Goal: Task Accomplishment & Management: Complete application form

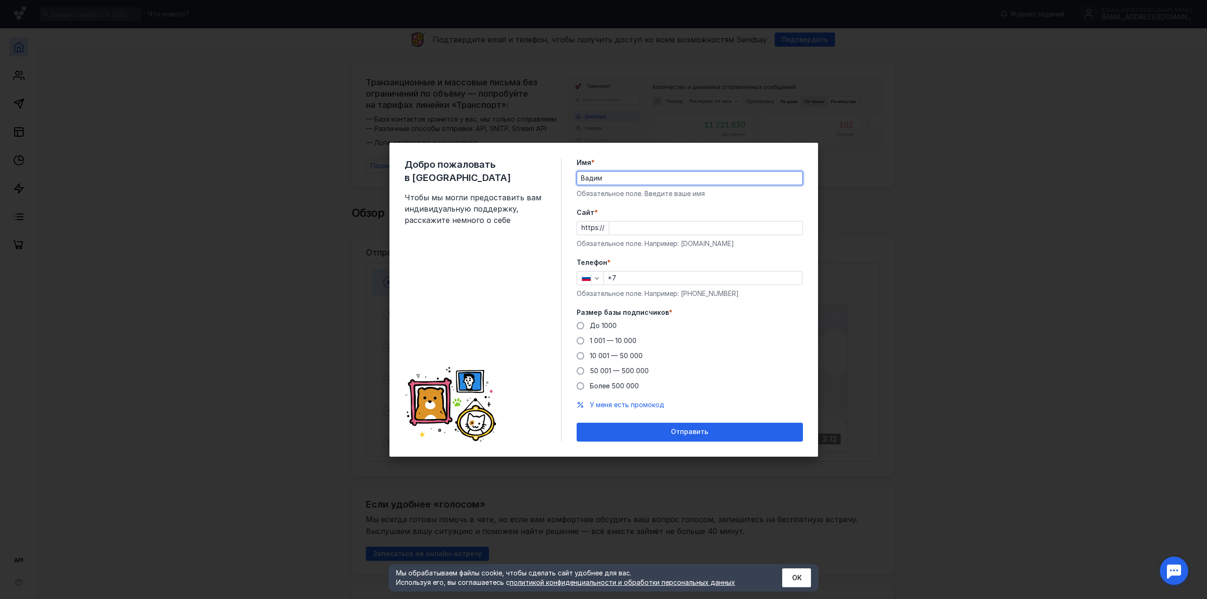
type input "Вадим"
type input "[DOMAIN_NAME]"
click at [644, 281] on input "+7" at bounding box center [703, 278] width 198 height 13
type input "[PHONE_NUMBER]"
click at [583, 322] on label "До 1000" at bounding box center [597, 325] width 40 height 9
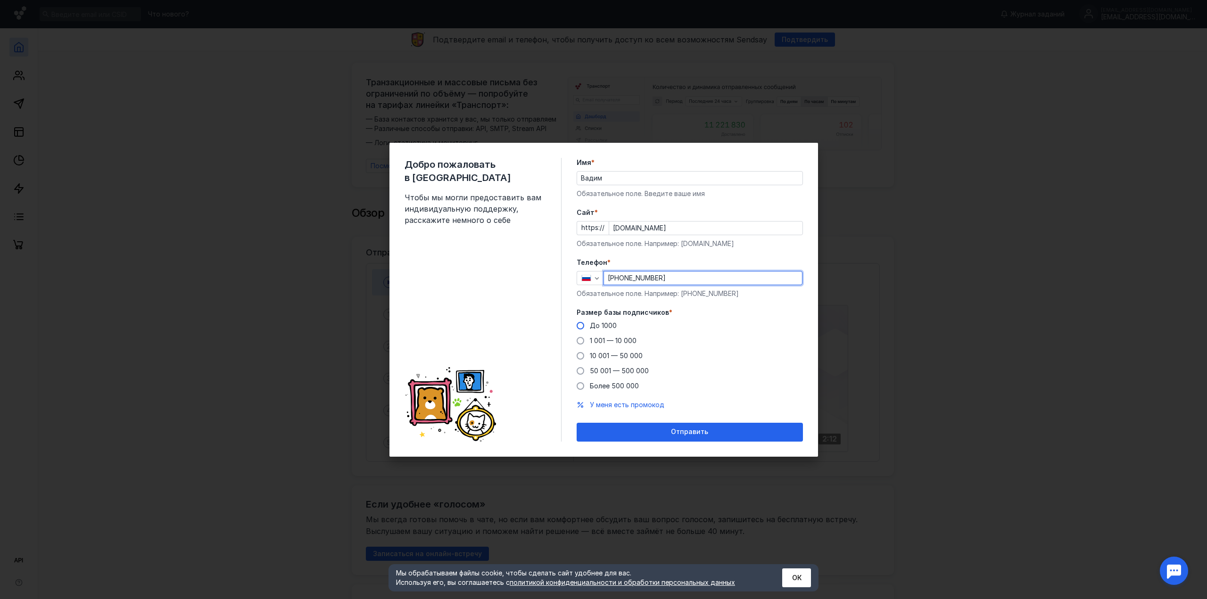
click at [0, 0] on input "До 1000" at bounding box center [0, 0] width 0 height 0
click at [680, 429] on span "Отправить" at bounding box center [689, 432] width 37 height 8
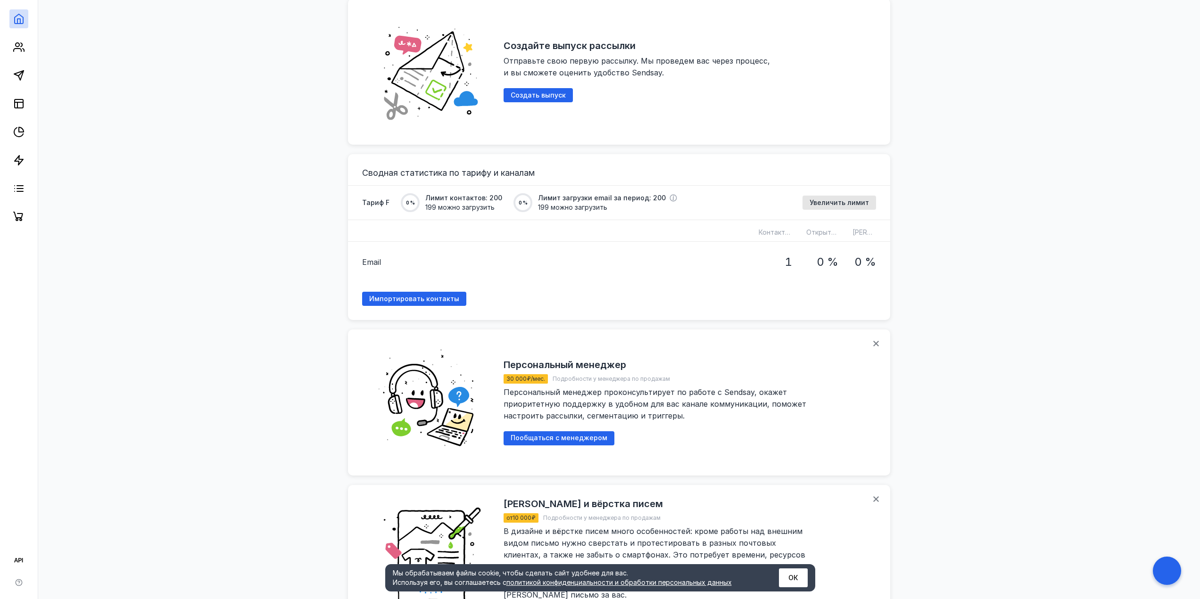
scroll to position [550, 0]
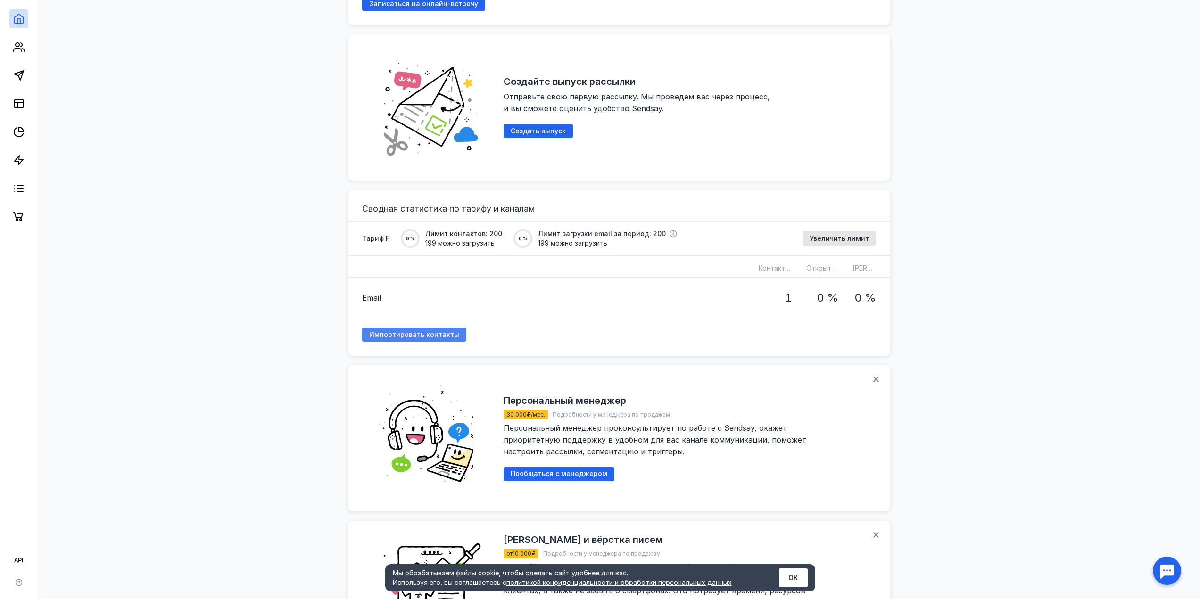
click at [423, 331] on span "Импортировать контакты" at bounding box center [414, 335] width 90 height 8
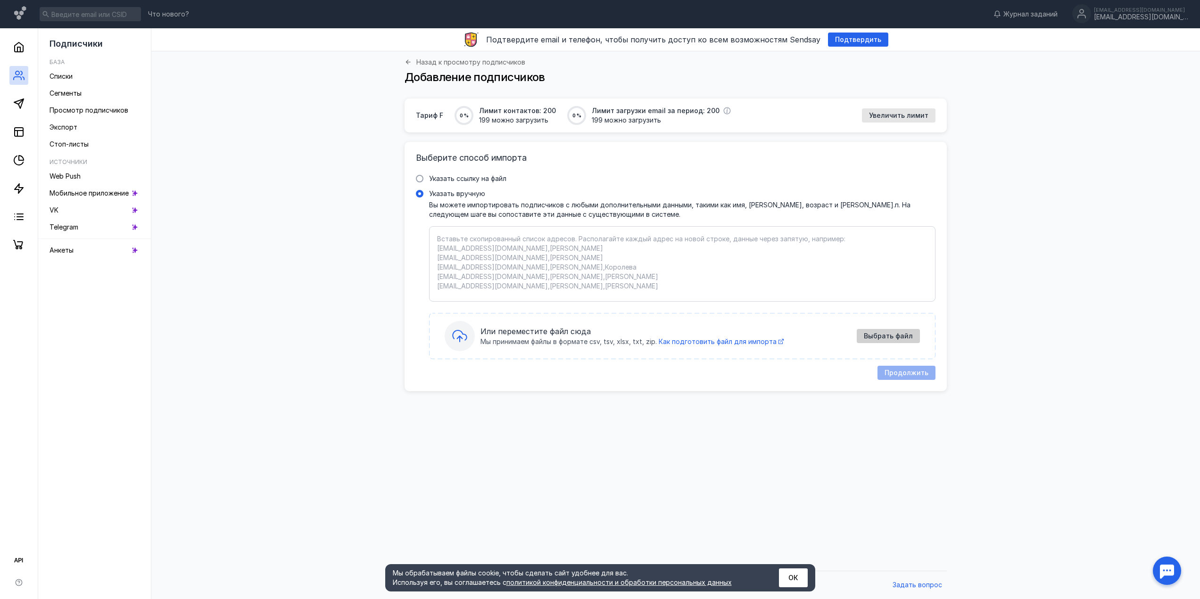
click at [893, 338] on span "Выбрать файл" at bounding box center [888, 336] width 49 height 8
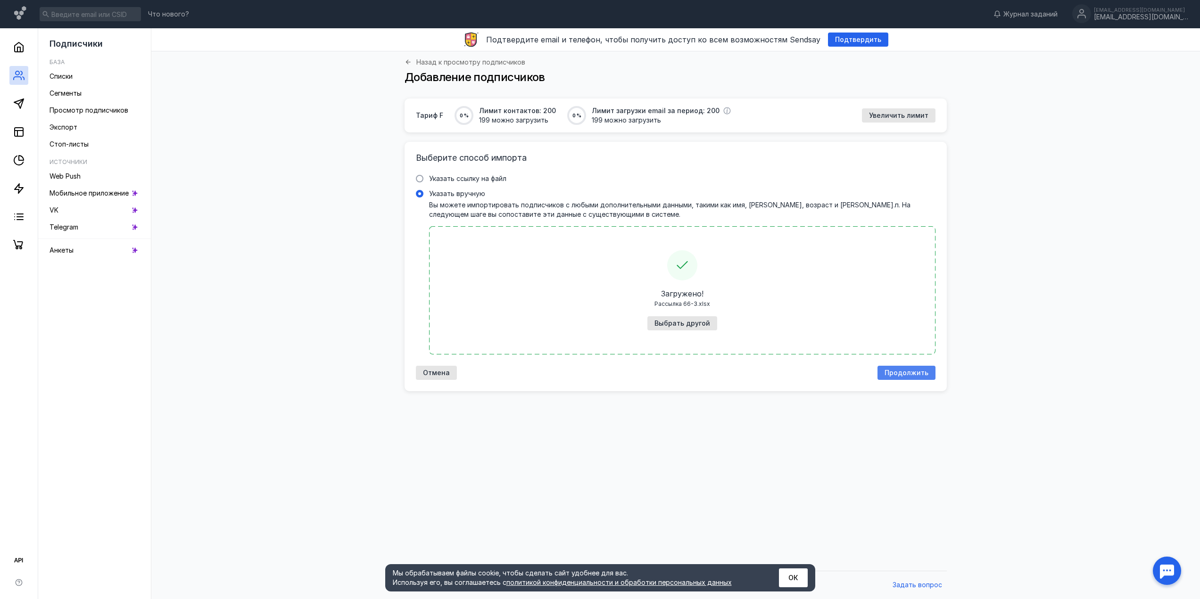
click at [917, 375] on span "Продолжить" at bounding box center [907, 373] width 44 height 8
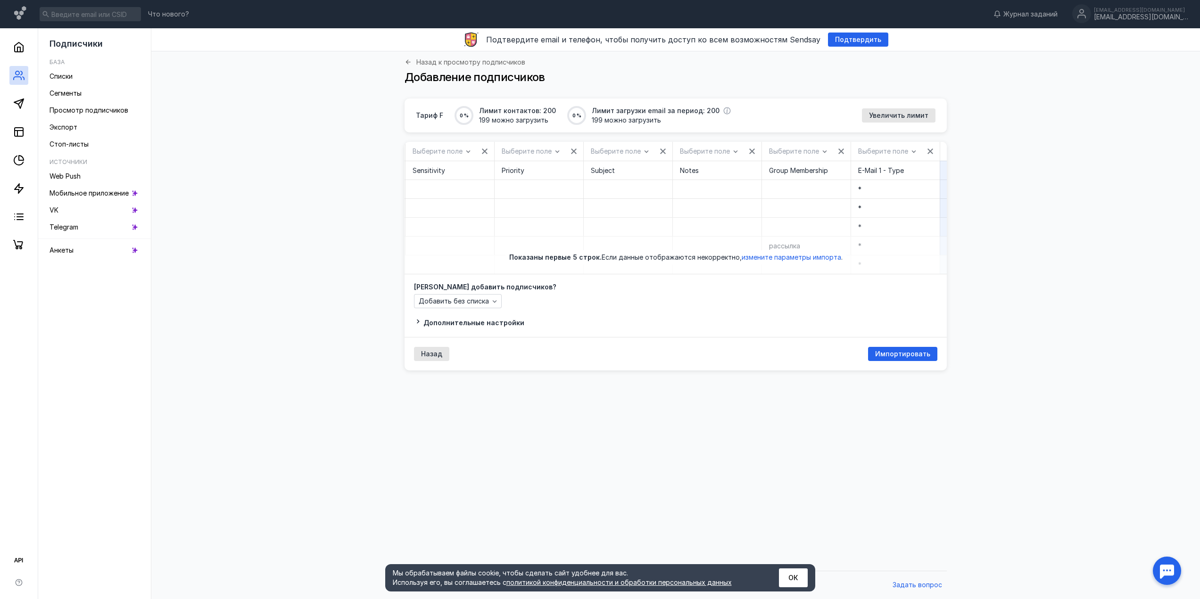
scroll to position [0, 1969]
click at [899, 357] on span "Импортировать" at bounding box center [902, 354] width 55 height 8
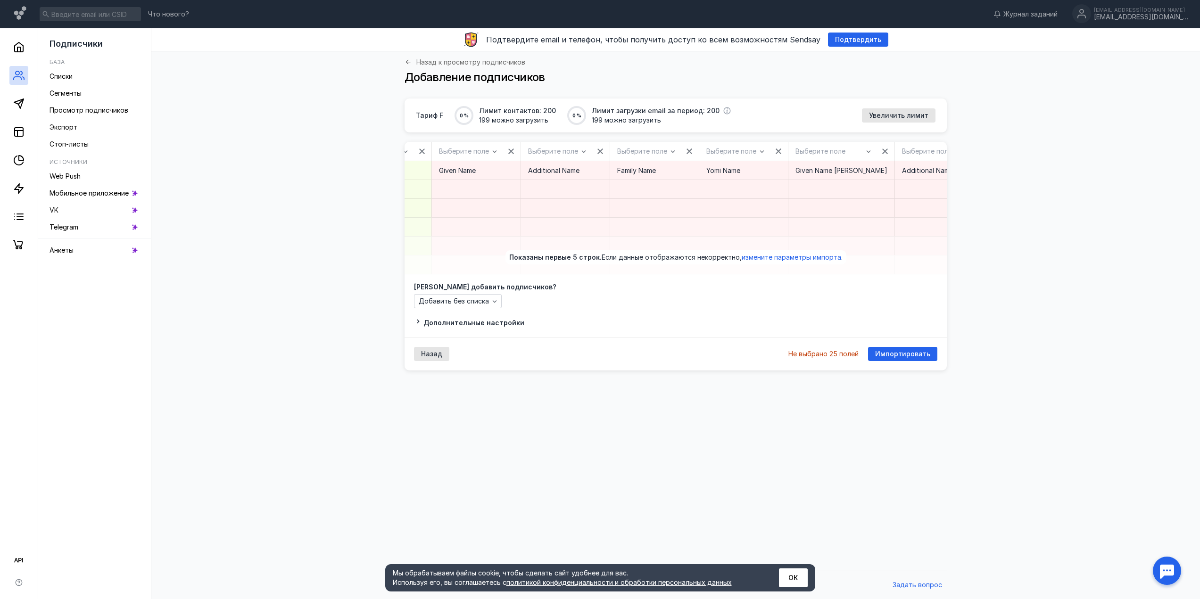
scroll to position [0, 0]
click at [537, 150] on icon "button" at bounding box center [536, 152] width 6 height 6
click at [535, 150] on div "button" at bounding box center [530, 151] width 9 height 9
click at [618, 148] on icon "button" at bounding box center [620, 152] width 8 height 8
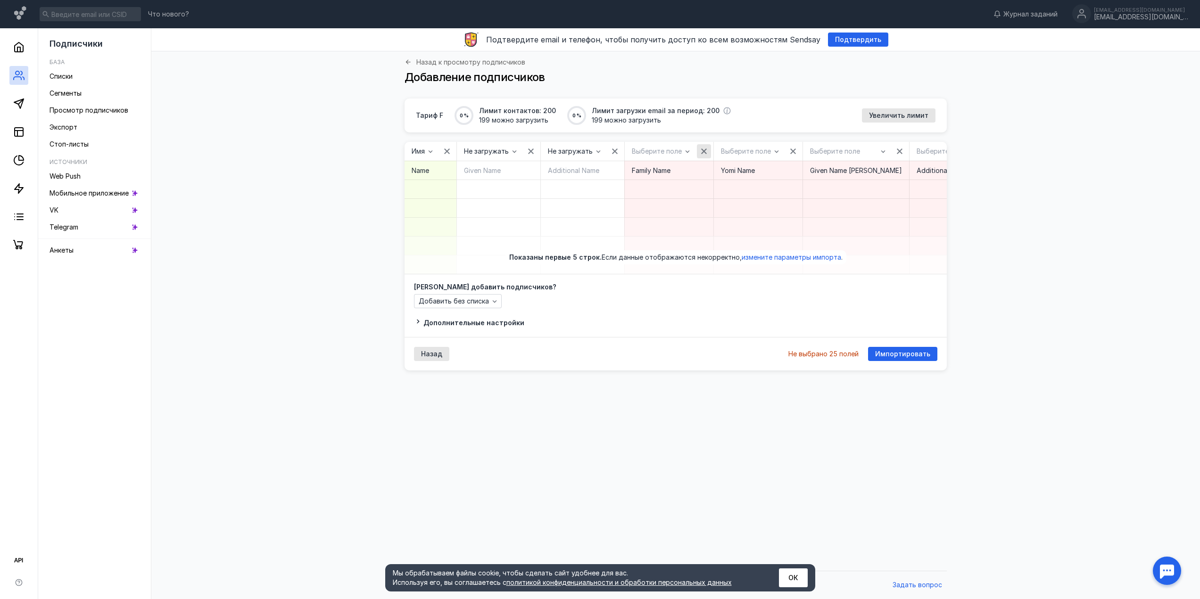
click at [706, 150] on icon "button" at bounding box center [704, 152] width 8 height 8
click at [786, 151] on icon "button" at bounding box center [788, 152] width 6 height 6
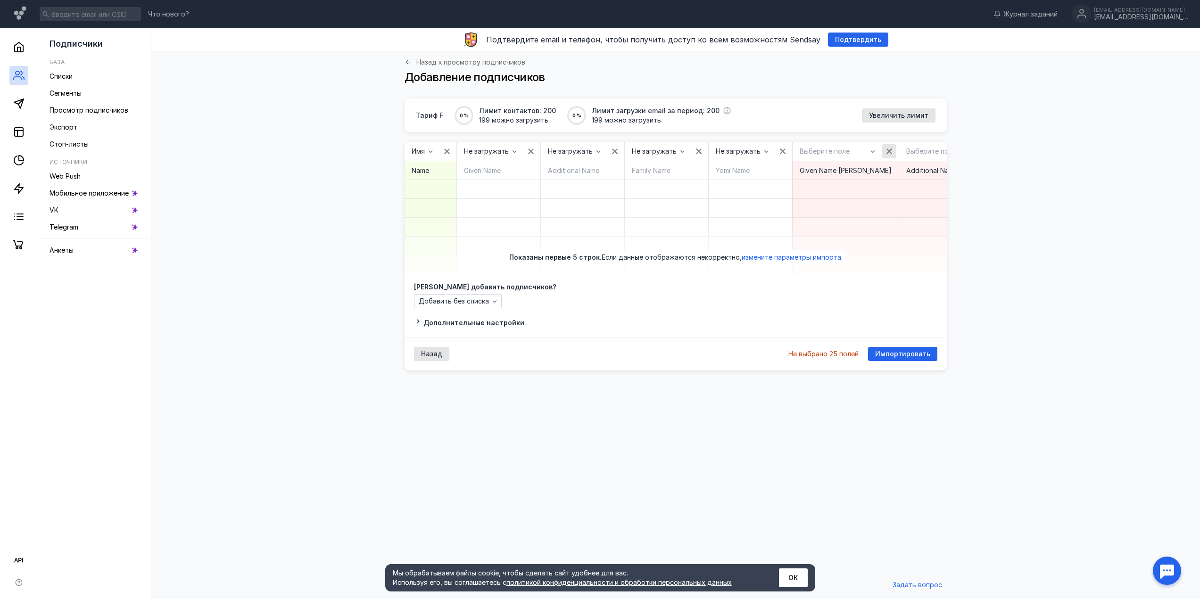
click at [887, 150] on icon "button" at bounding box center [890, 152] width 6 height 6
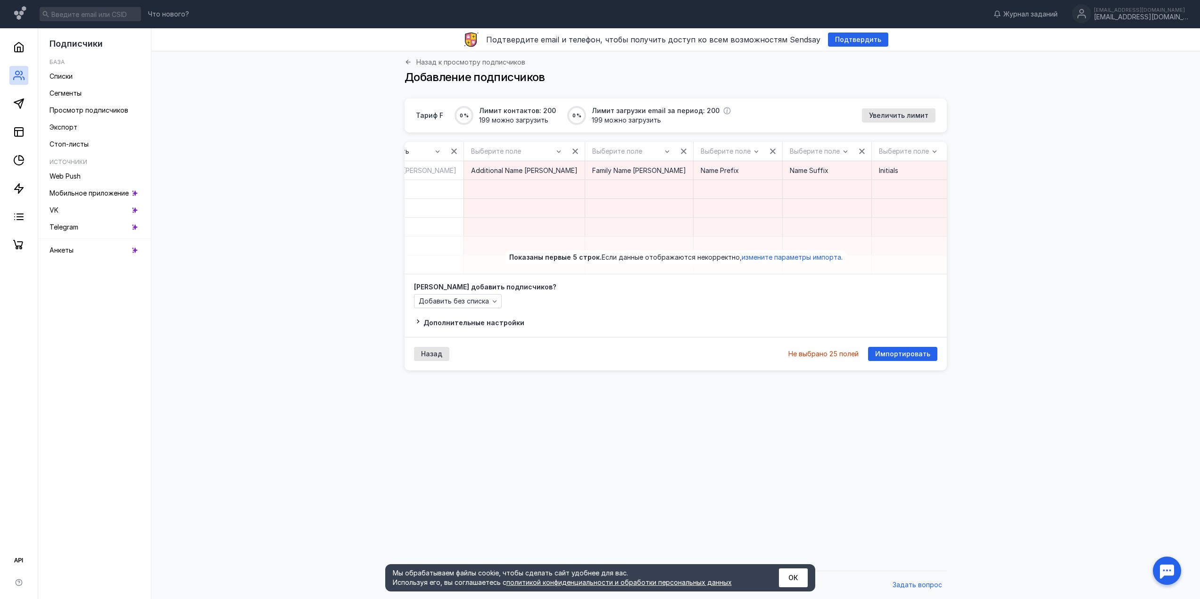
scroll to position [0, 446]
click at [557, 146] on div "button" at bounding box center [564, 151] width 14 height 14
click at [669, 149] on icon "button" at bounding box center [673, 152] width 8 height 8
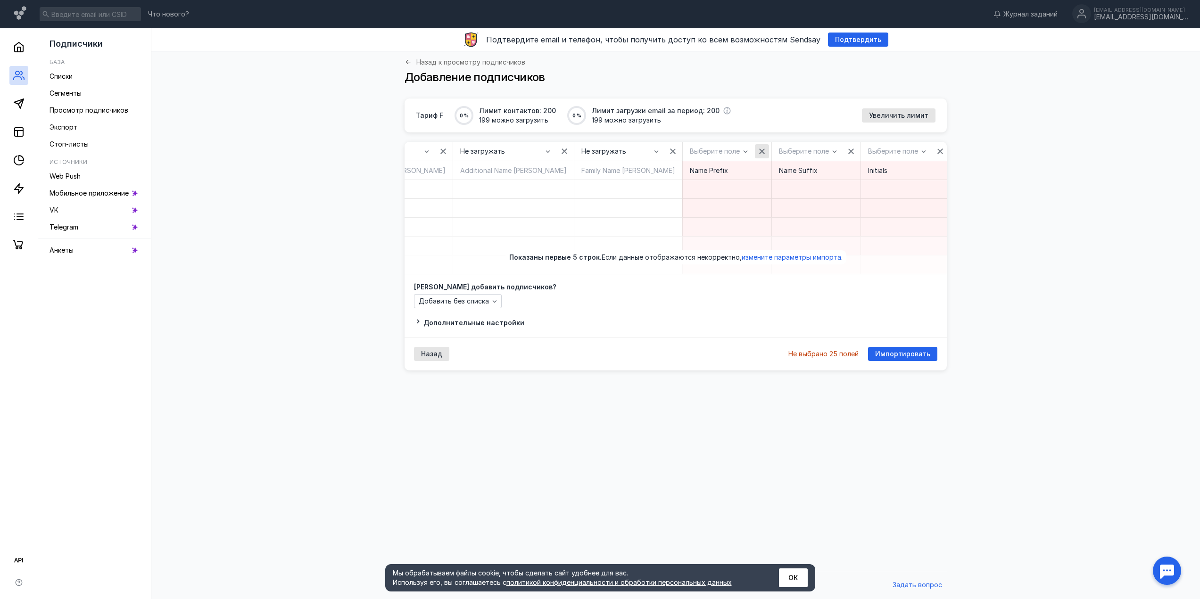
click at [758, 148] on icon "button" at bounding box center [762, 152] width 8 height 8
click at [842, 152] on icon "button" at bounding box center [846, 152] width 8 height 8
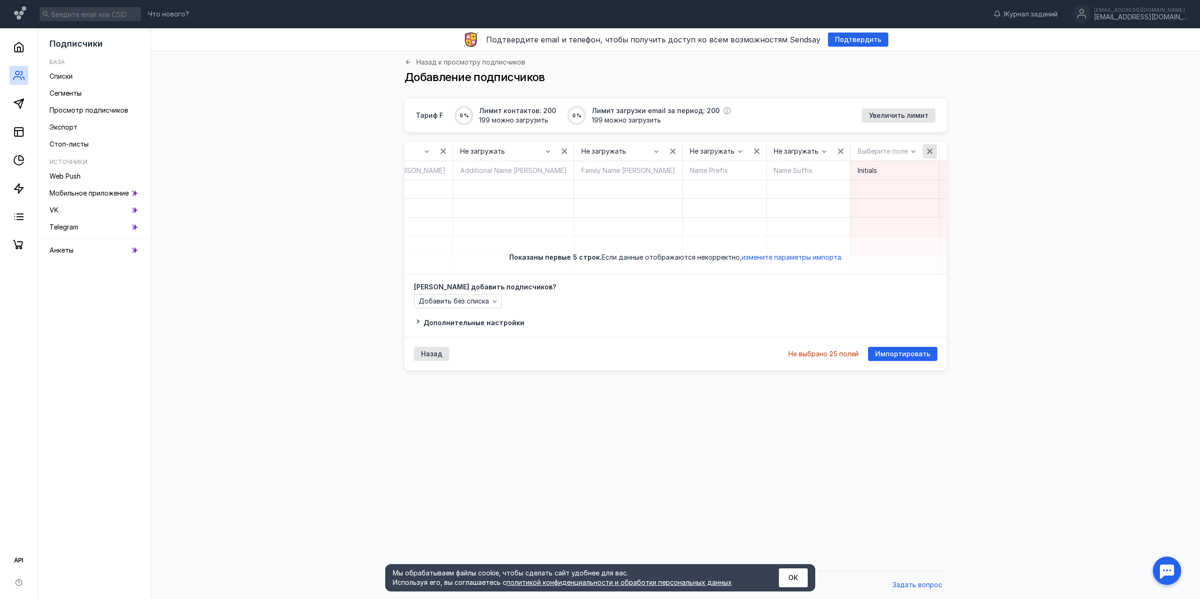
click at [926, 150] on icon "button" at bounding box center [930, 152] width 8 height 8
click at [1010, 153] on icon "button" at bounding box center [1014, 152] width 8 height 8
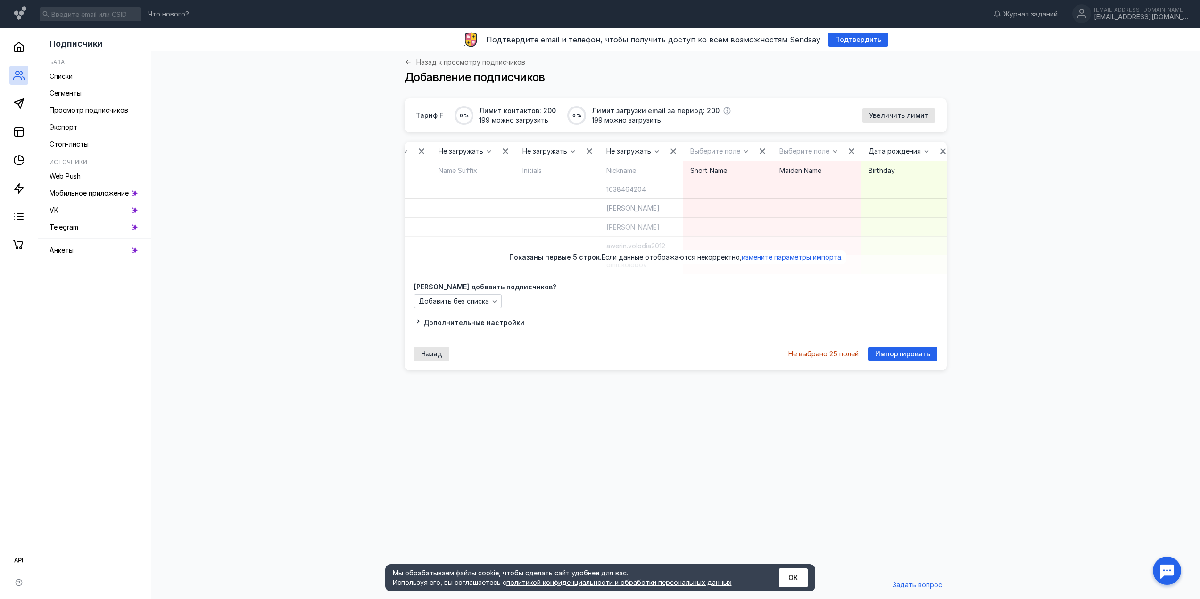
scroll to position [0, 841]
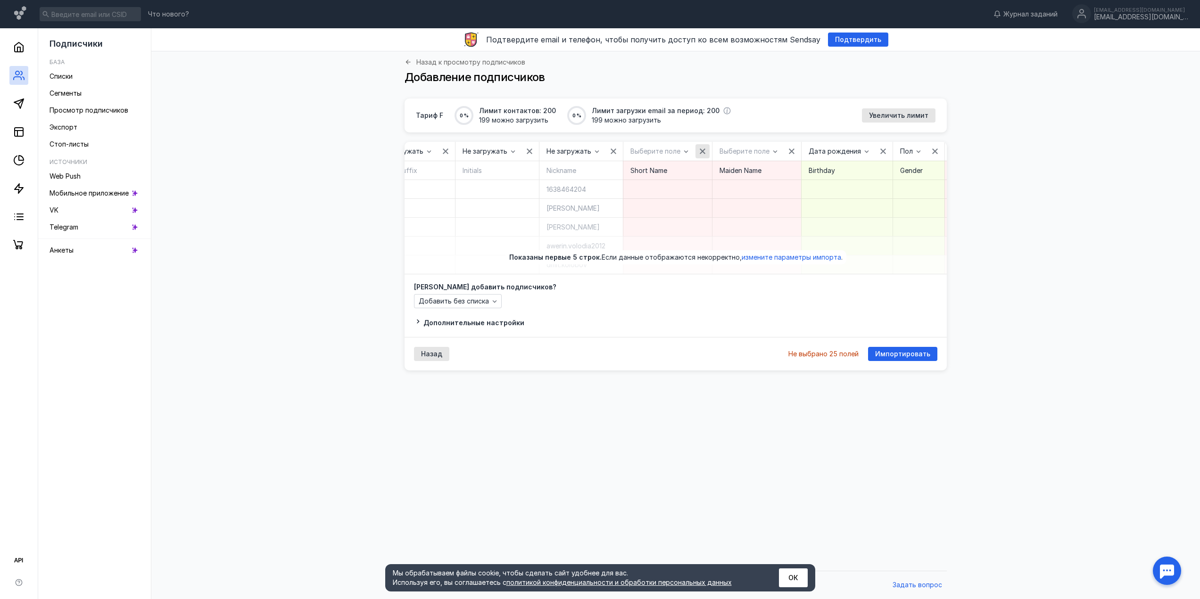
click at [699, 148] on icon "button" at bounding box center [703, 152] width 8 height 8
click at [783, 148] on icon "button" at bounding box center [787, 152] width 8 height 8
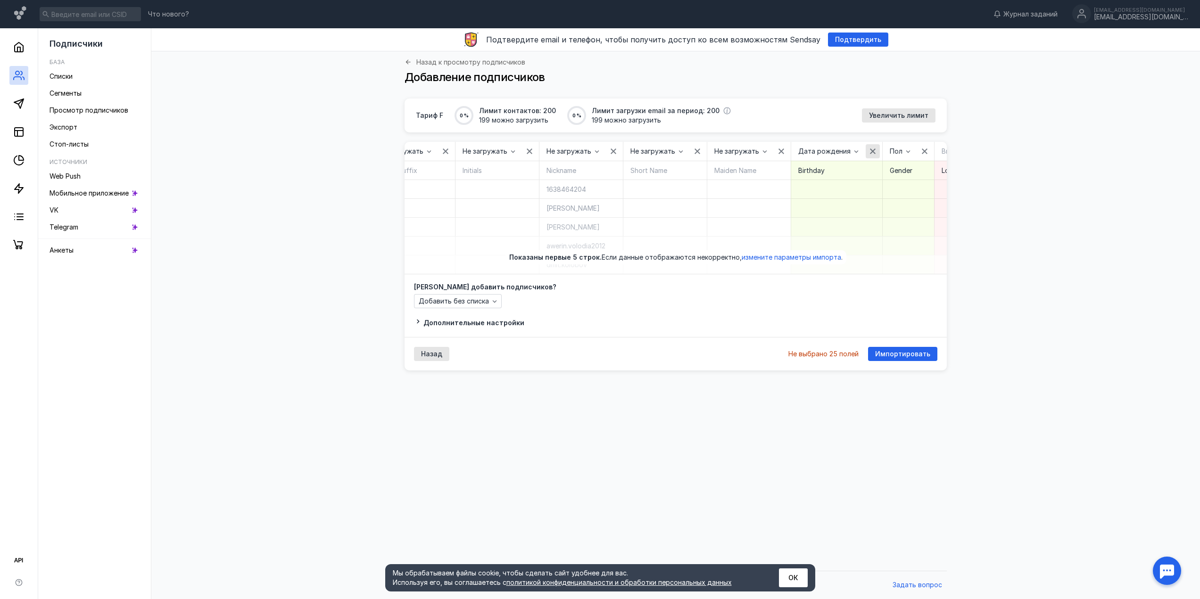
click at [866, 146] on div "button" at bounding box center [873, 151] width 14 height 14
click at [914, 149] on icon "button" at bounding box center [918, 152] width 8 height 8
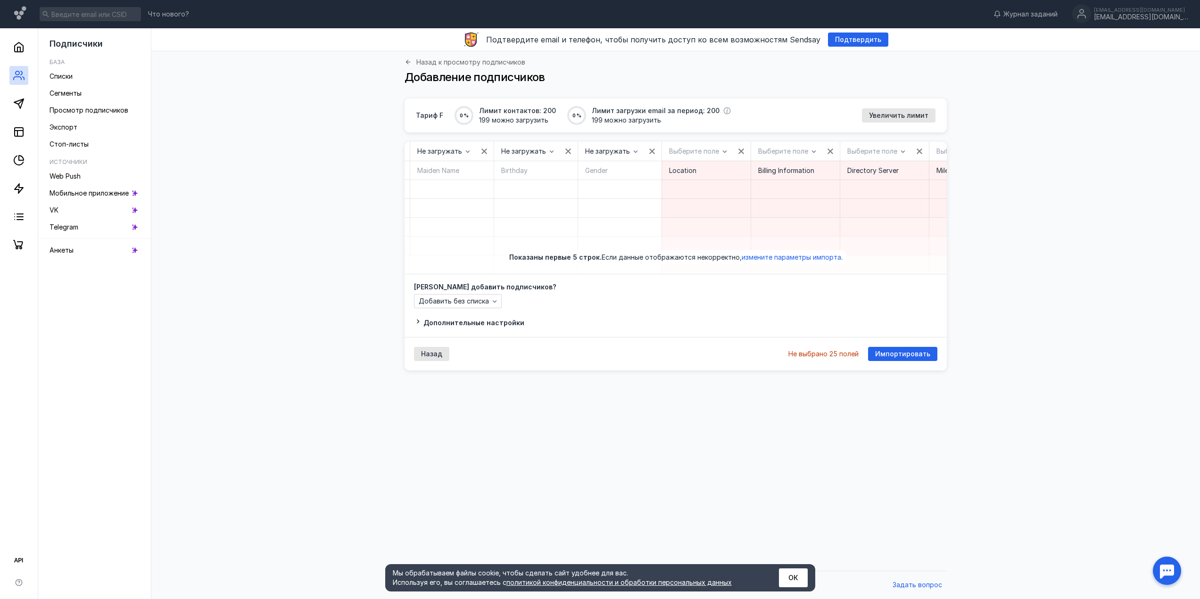
scroll to position [0, 1156]
click at [717, 150] on div "button" at bounding box center [724, 151] width 14 height 14
click at [803, 149] on div "button" at bounding box center [807, 151] width 9 height 9
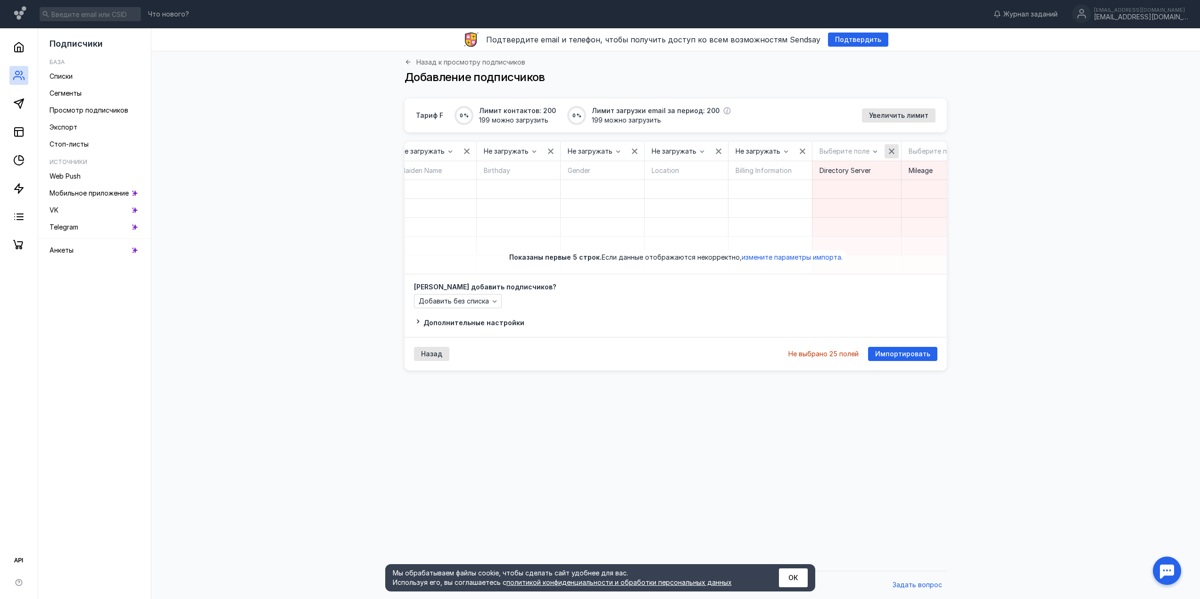
click at [888, 149] on icon "button" at bounding box center [892, 152] width 8 height 8
click at [972, 149] on icon "button" at bounding box center [976, 152] width 8 height 8
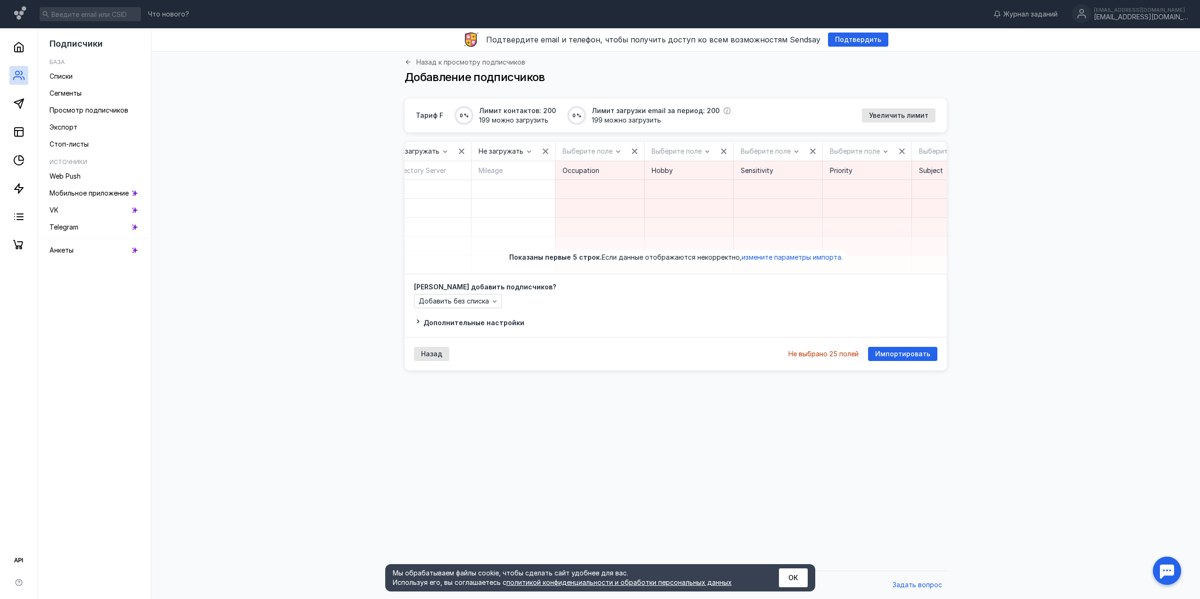
scroll to position [0, 1609]
click at [895, 356] on div "Импортировать" at bounding box center [902, 354] width 69 height 14
click at [603, 150] on icon "button" at bounding box center [607, 152] width 8 height 8
click at [683, 151] on div "button" at bounding box center [690, 151] width 14 height 14
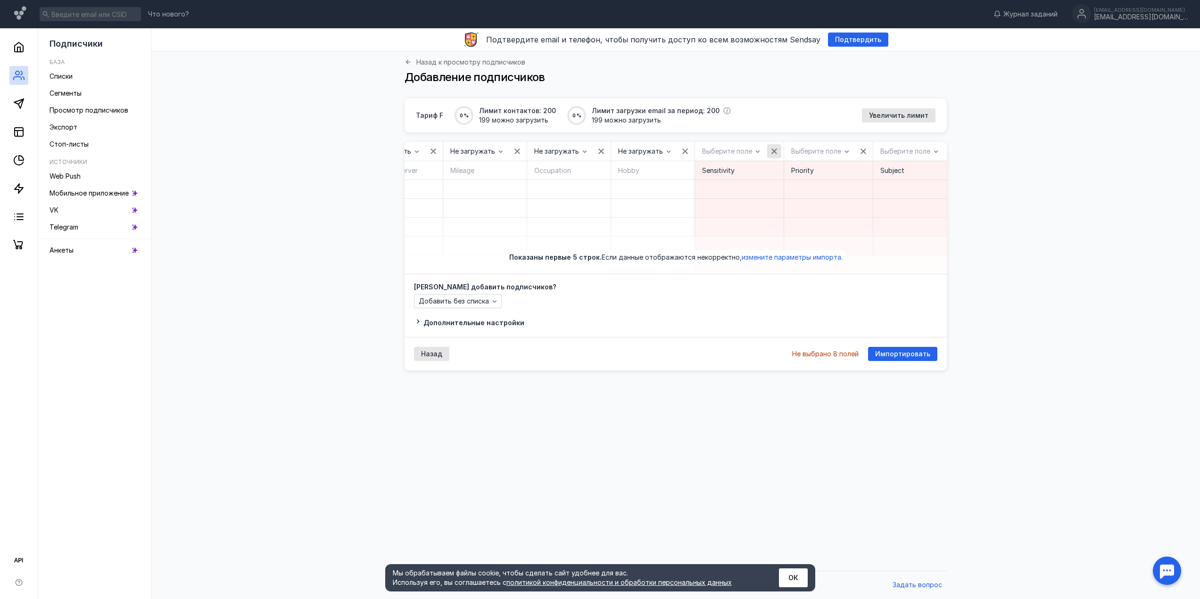
click at [770, 148] on div "button" at bounding box center [774, 151] width 9 height 9
click at [855, 151] on icon "button" at bounding box center [859, 152] width 8 height 8
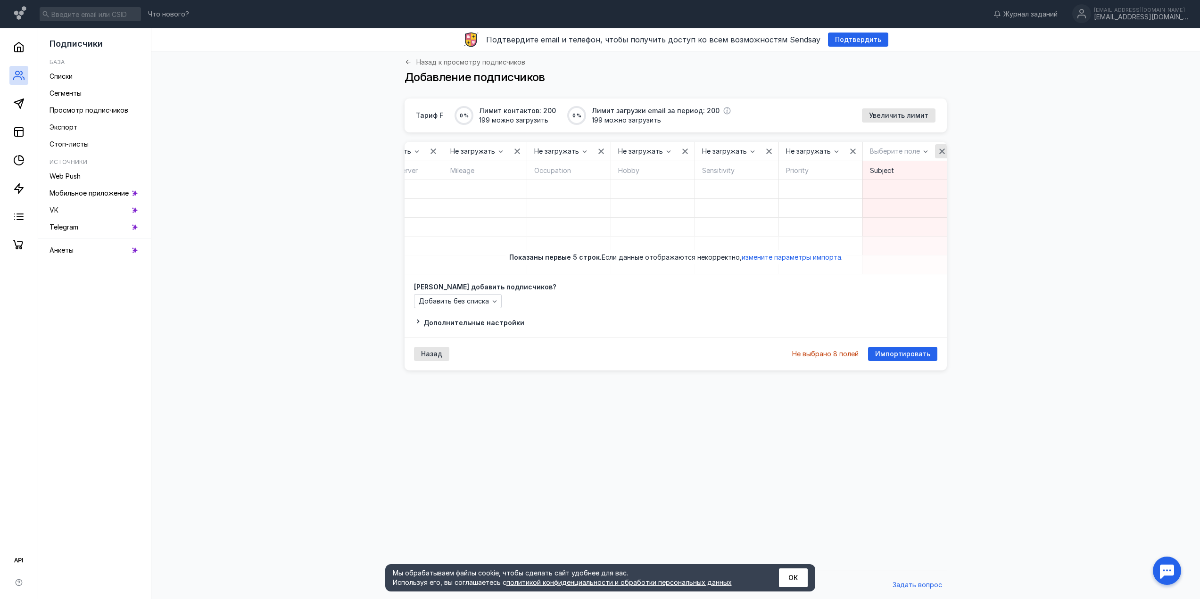
click at [939, 151] on icon "button" at bounding box center [943, 152] width 8 height 8
click at [1022, 152] on icon "button" at bounding box center [1026, 152] width 8 height 8
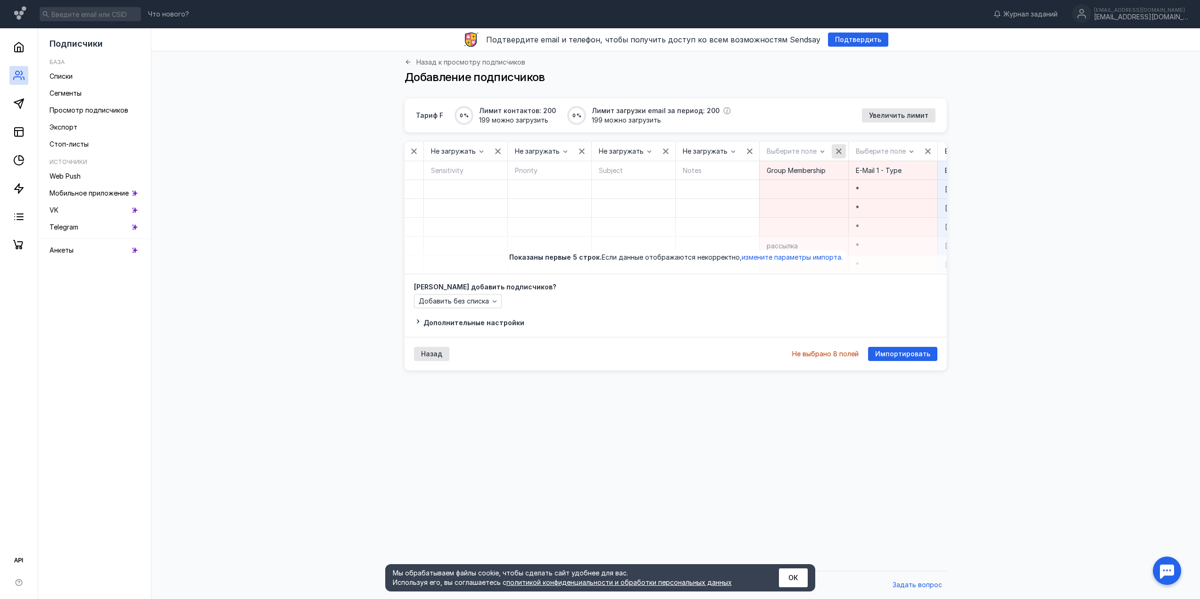
click at [836, 150] on icon "button" at bounding box center [839, 152] width 6 height 6
click at [924, 152] on icon "button" at bounding box center [928, 152] width 8 height 8
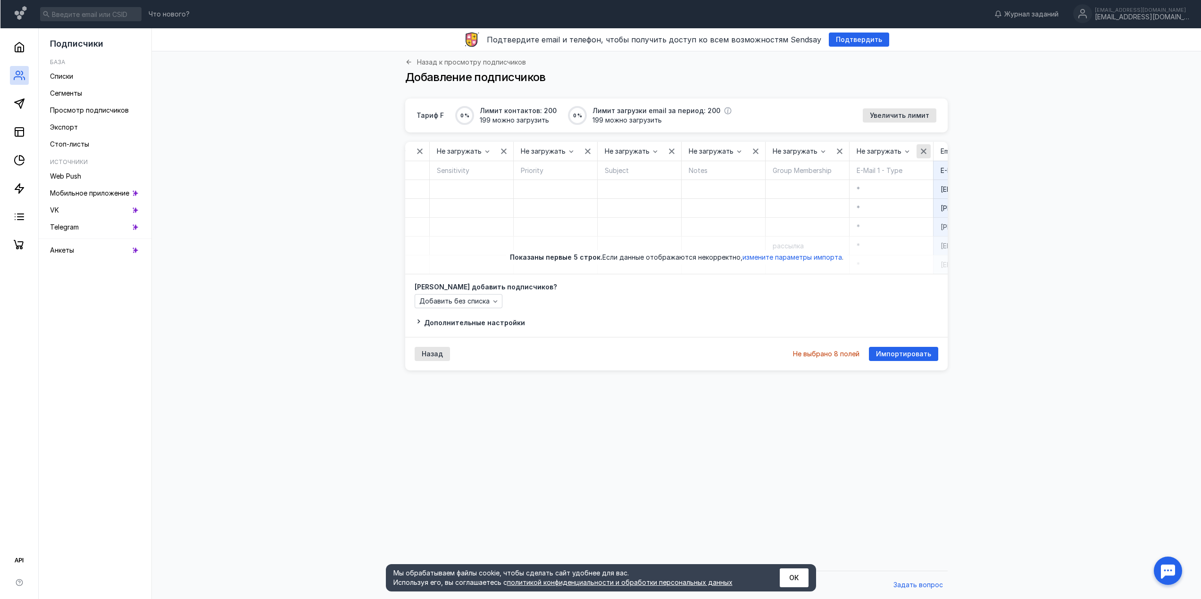
scroll to position [0, 1870]
click at [905, 357] on div "Импортировать" at bounding box center [902, 354] width 69 height 14
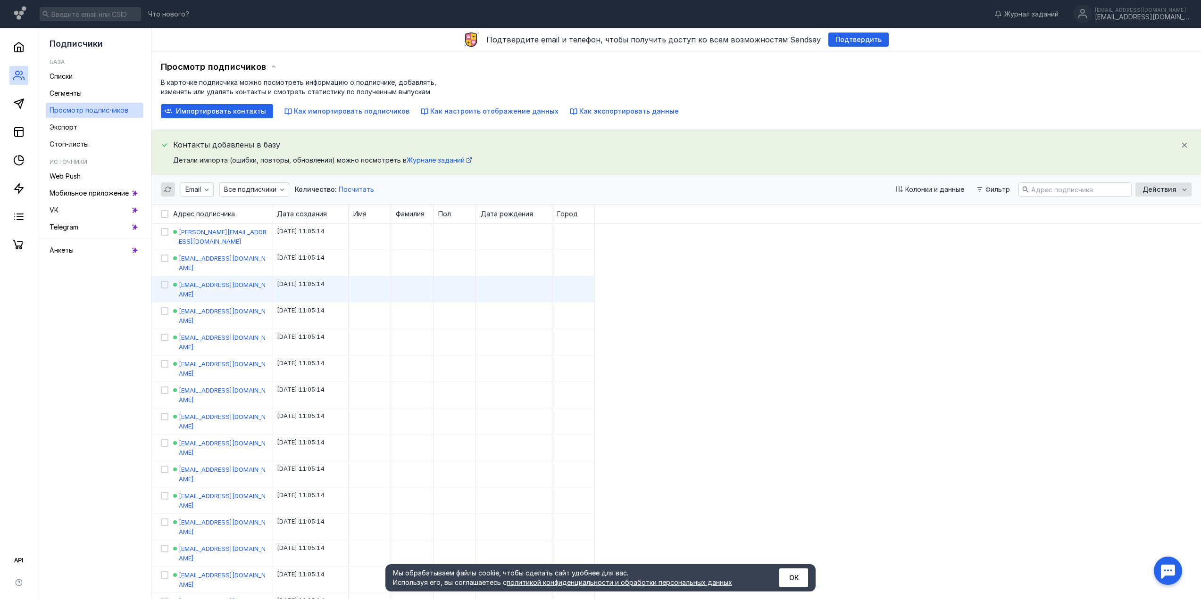
click at [863, 276] on div "[EMAIL_ADDRESS][DOMAIN_NAME] [DATE] 11:05:14" at bounding box center [675, 289] width 1049 height 26
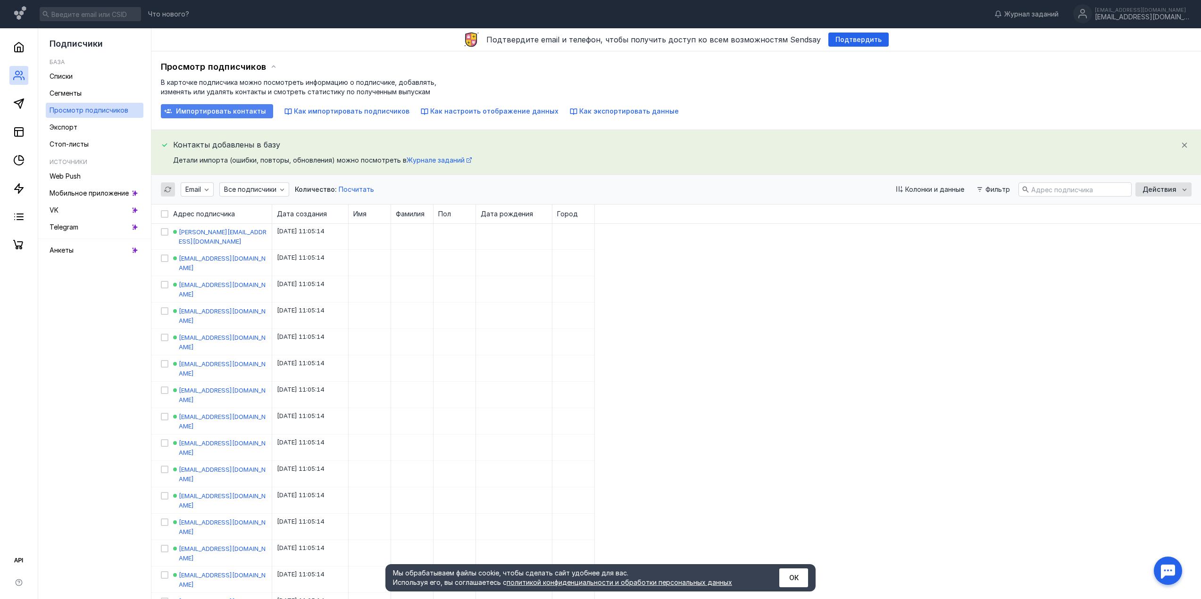
click at [219, 116] on div "Импортировать контакты" at bounding box center [217, 111] width 112 height 14
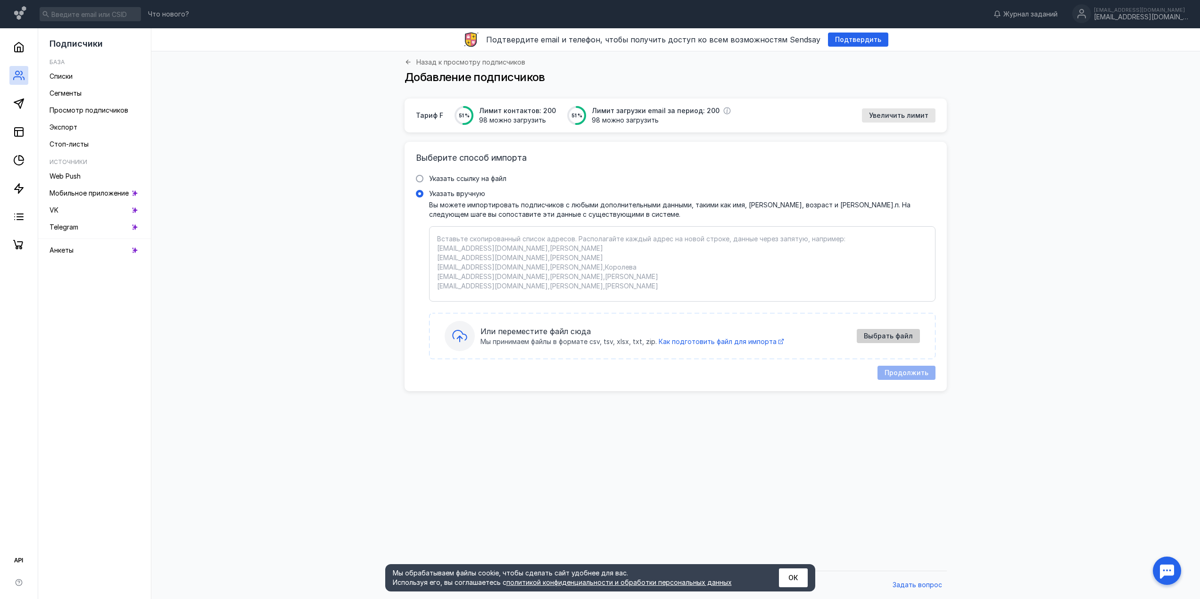
click at [910, 334] on span "Выбрать файл" at bounding box center [888, 336] width 49 height 8
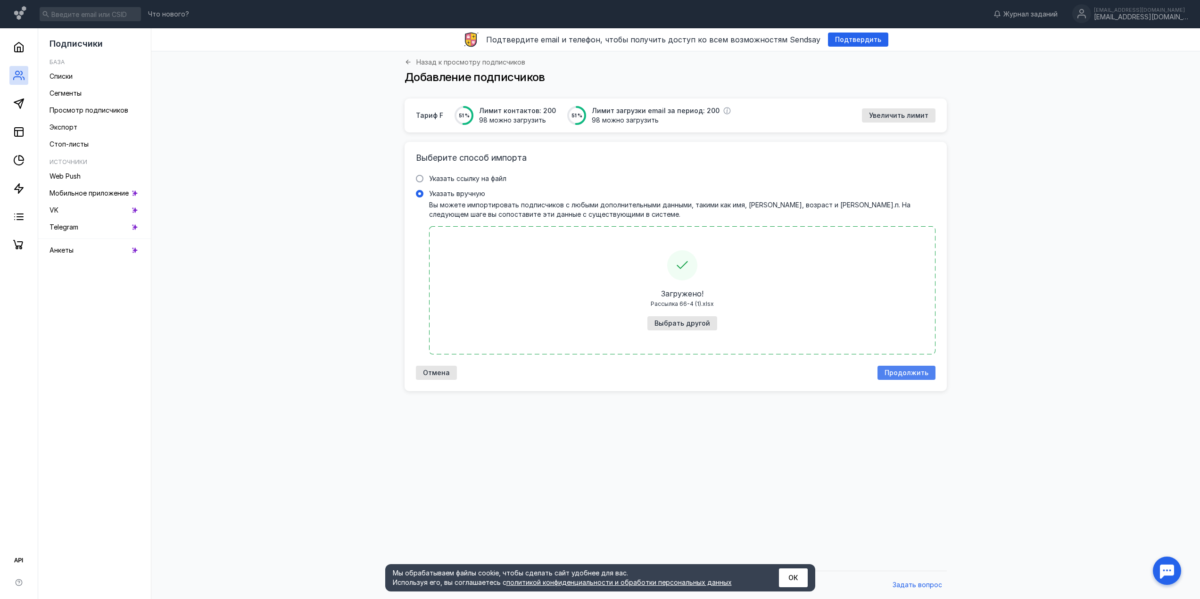
click at [901, 372] on span "Продолжить" at bounding box center [907, 373] width 44 height 8
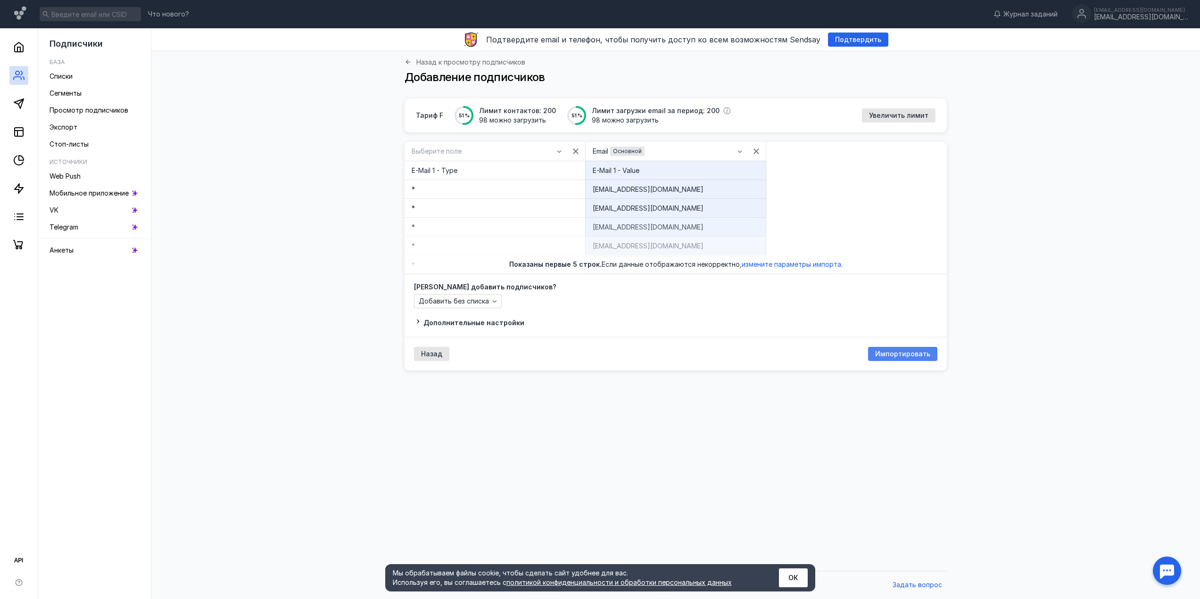
click at [900, 352] on span "Импортировать" at bounding box center [902, 354] width 55 height 8
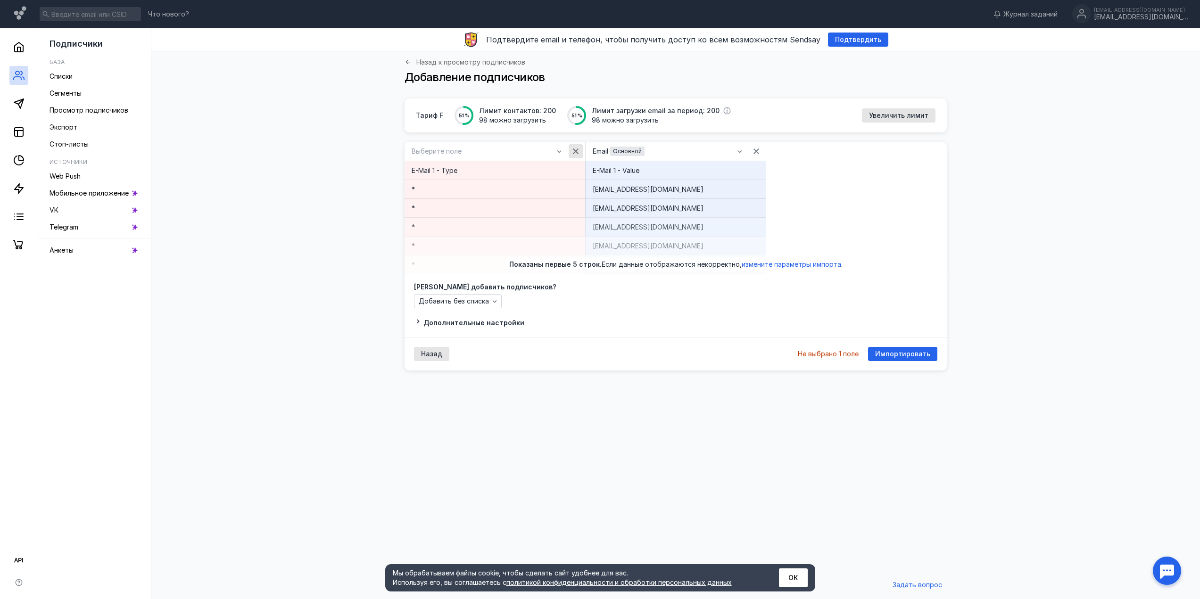
drag, startPoint x: 577, startPoint y: 148, endPoint x: 589, endPoint y: 159, distance: 16.3
click at [577, 148] on icon "button" at bounding box center [576, 152] width 8 height 8
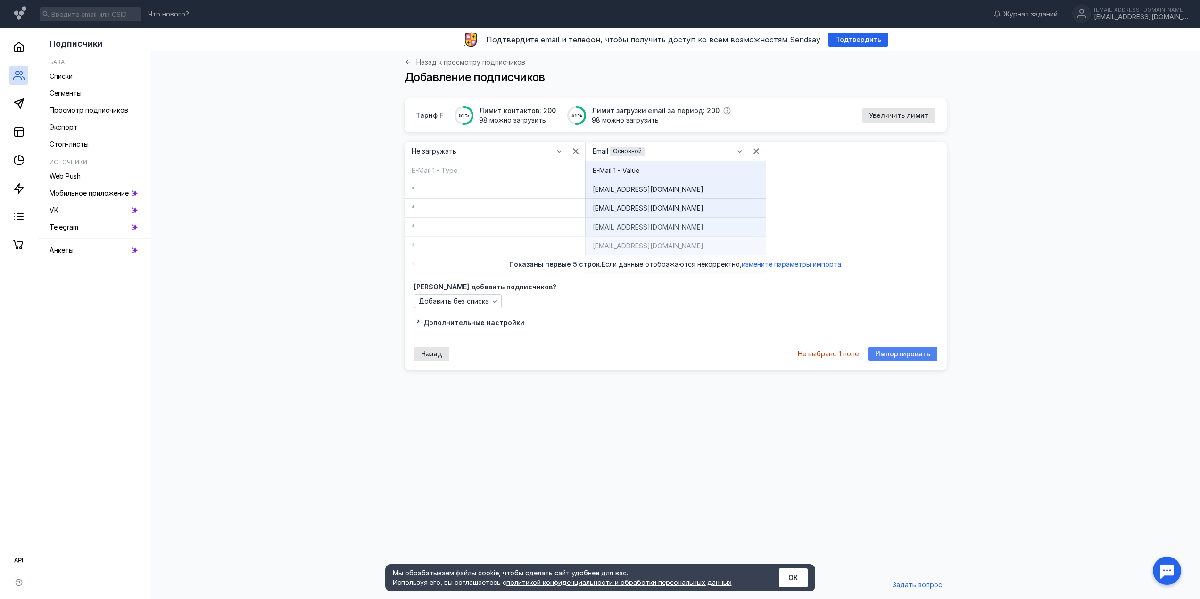
click at [913, 349] on div "Импортировать" at bounding box center [902, 354] width 69 height 14
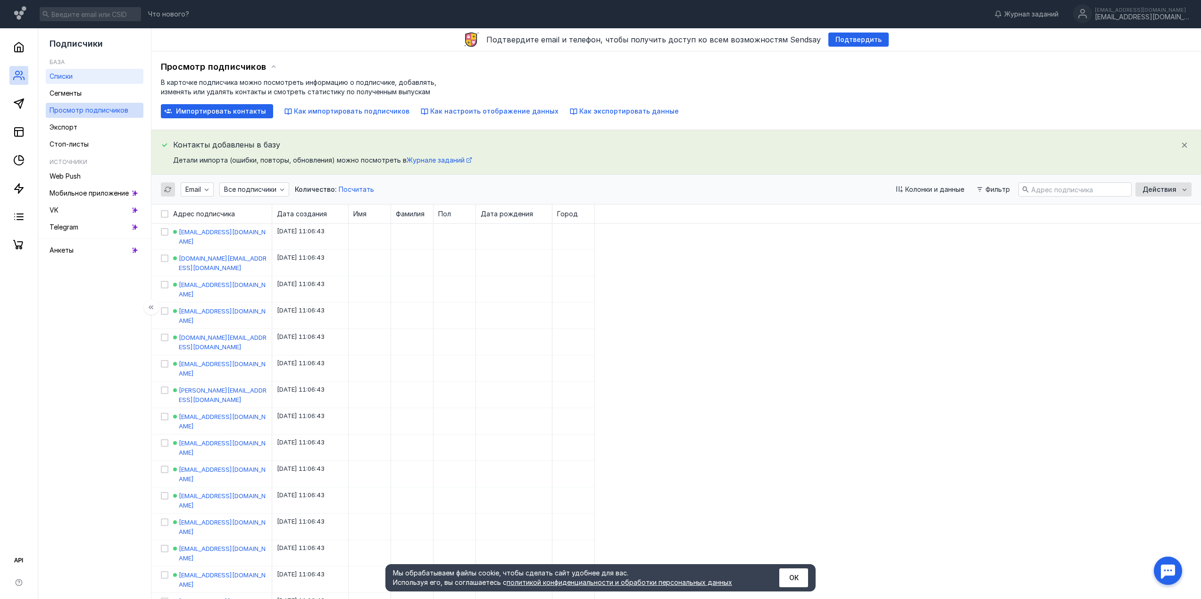
click at [66, 74] on span "Списки" at bounding box center [61, 76] width 23 height 8
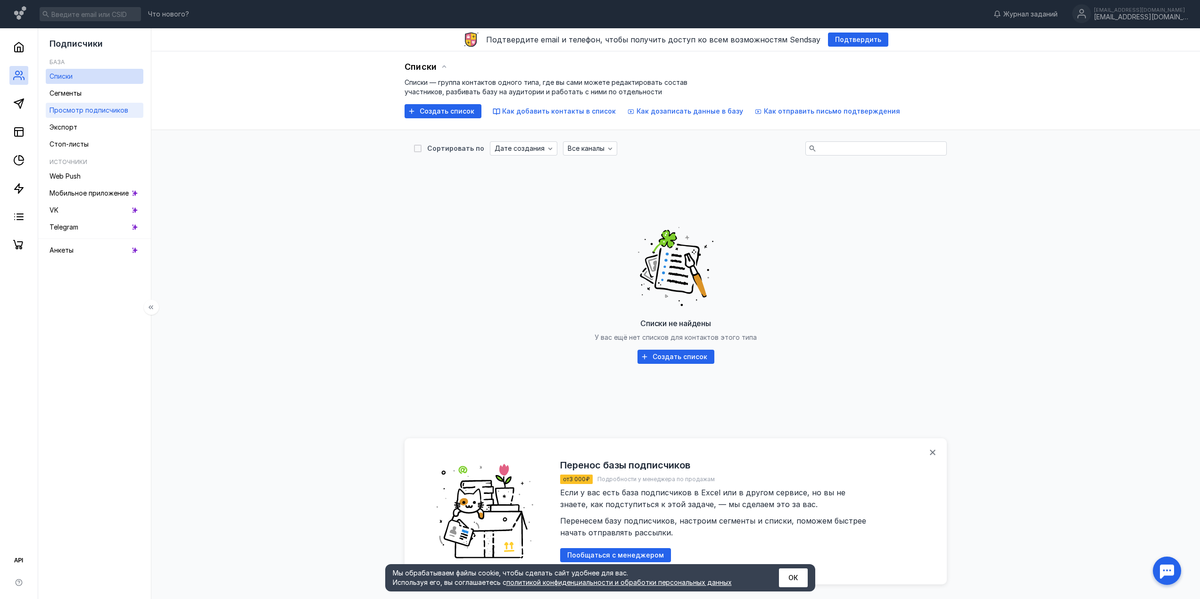
click at [92, 109] on span "Просмотр подписчиков" at bounding box center [89, 110] width 79 height 8
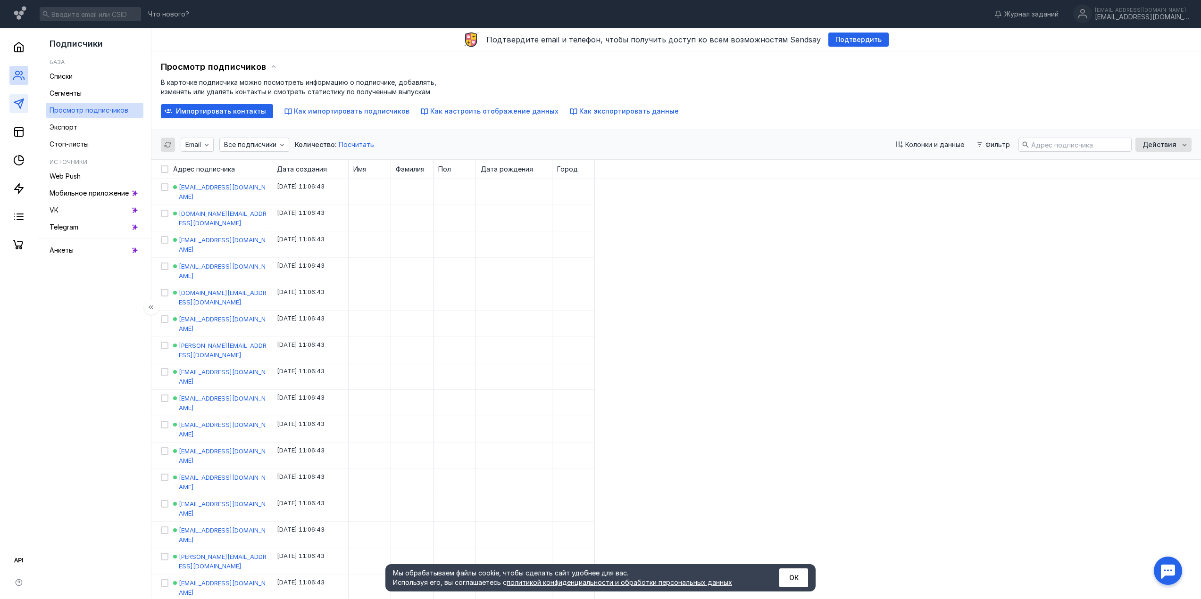
click at [26, 105] on link at bounding box center [18, 103] width 19 height 19
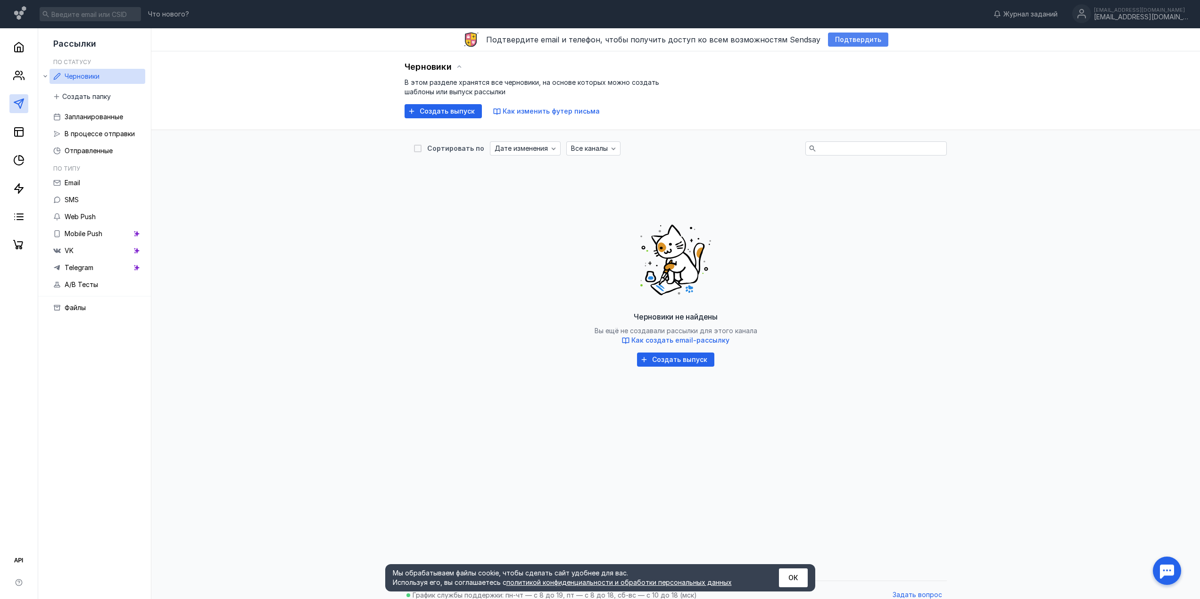
click at [860, 38] on span "Подтвердить" at bounding box center [858, 40] width 46 height 8
